Goal: Browse casually: Explore the website without a specific task or goal

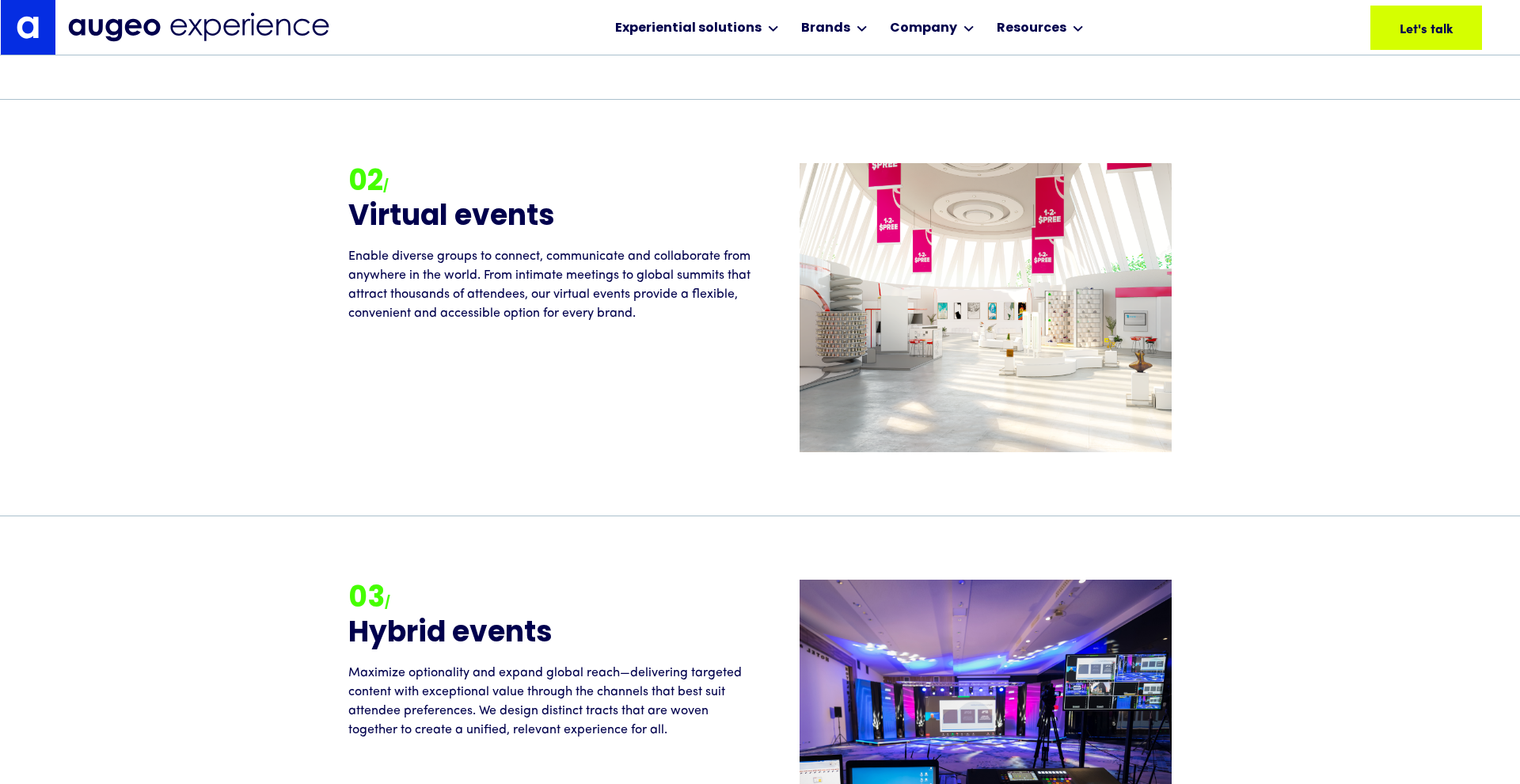
scroll to position [2243, 0]
